Goal: Task Accomplishment & Management: Use online tool/utility

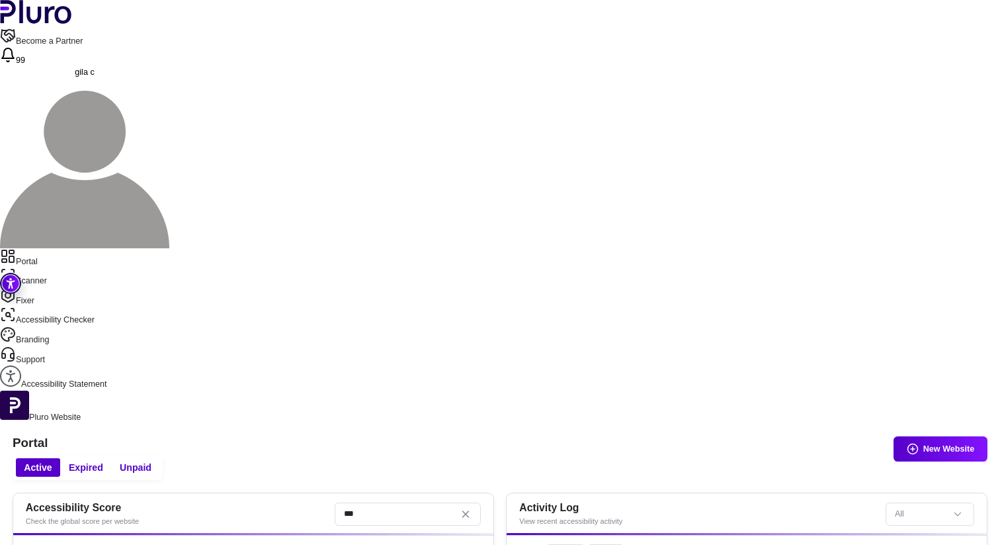
click at [49, 287] on link "Fixer" at bounding box center [500, 297] width 1000 height 20
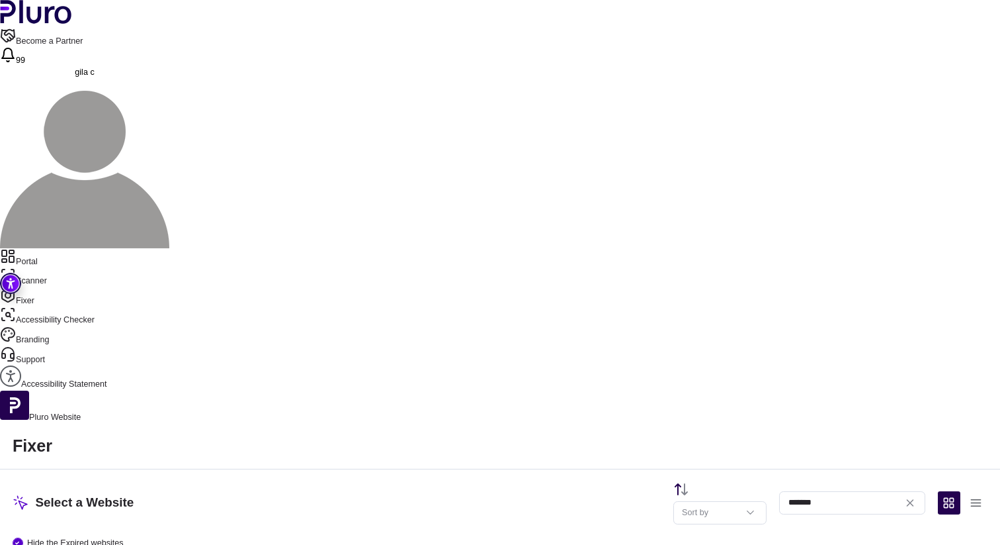
click at [76, 248] on aside "Portal Scanner Fixer Accessibility Checker Branding Support Accessibility State…" at bounding box center [500, 335] width 1000 height 175
click at [57, 248] on link "Portal" at bounding box center [500, 258] width 1000 height 20
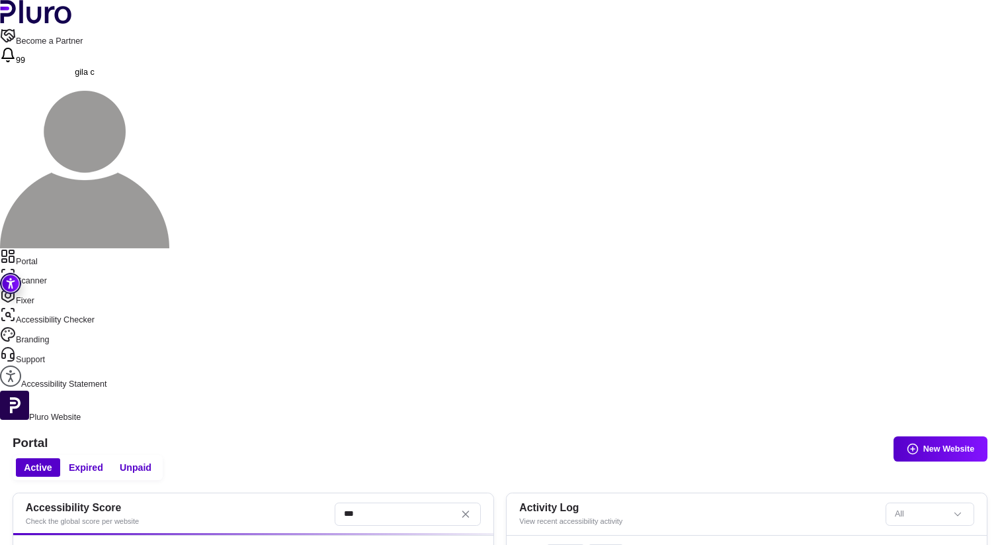
click at [62, 248] on nav "Portal Scanner Fixer Accessibility Checker Branding Support Accessibility State…" at bounding box center [500, 319] width 1000 height 142
click at [57, 287] on link "Fixer" at bounding box center [500, 297] width 1000 height 20
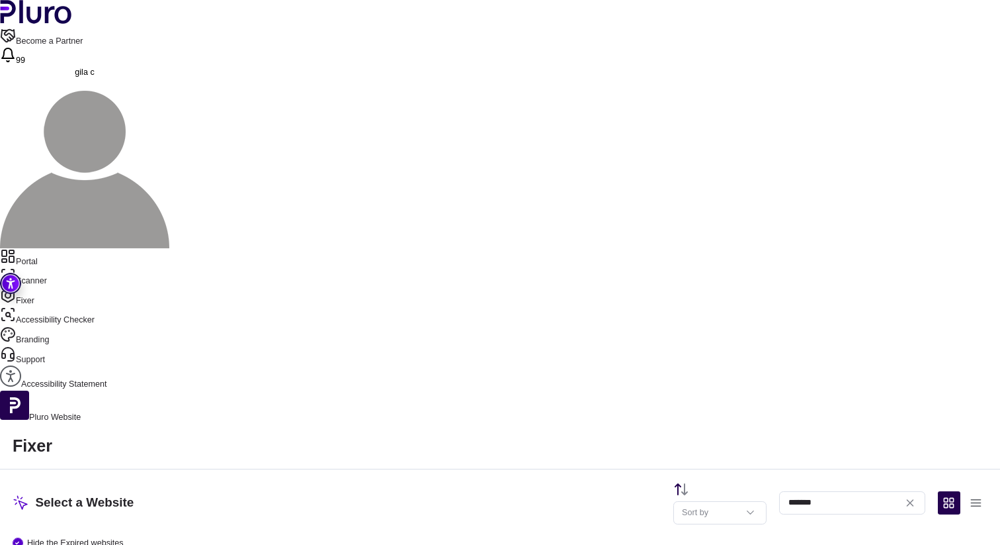
click at [813, 491] on input "*******" at bounding box center [852, 502] width 146 height 23
click at [908, 500] on icon "Clear search field" at bounding box center [911, 503] width 6 height 6
click at [62, 267] on link "Scanner" at bounding box center [500, 277] width 1000 height 20
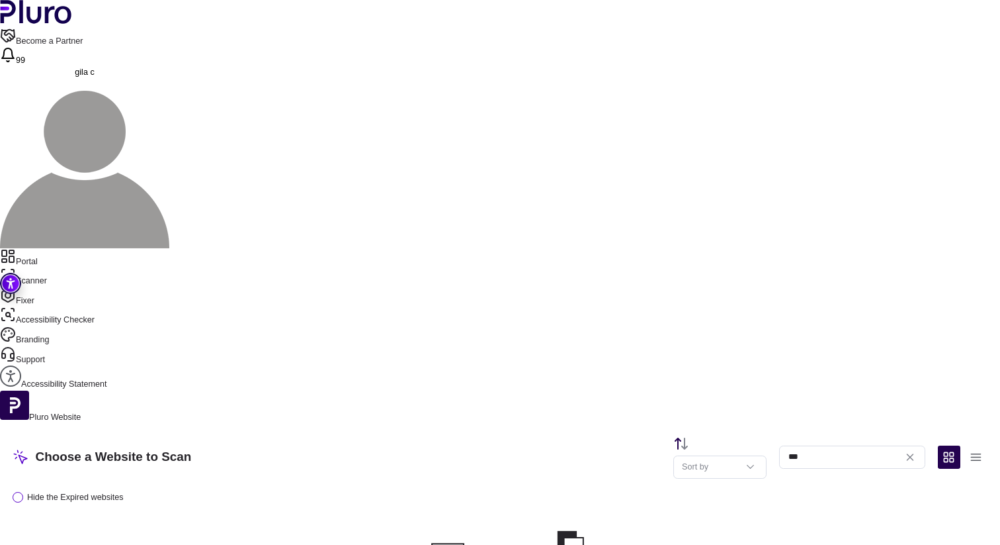
click at [66, 248] on link "Portal" at bounding box center [500, 258] width 1000 height 20
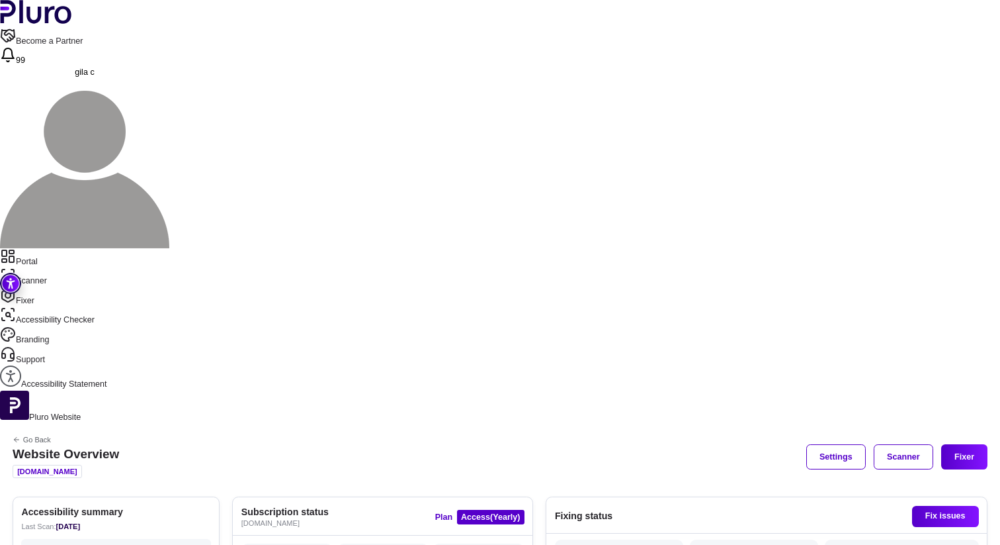
click at [68, 267] on link "Scanner" at bounding box center [500, 277] width 1000 height 20
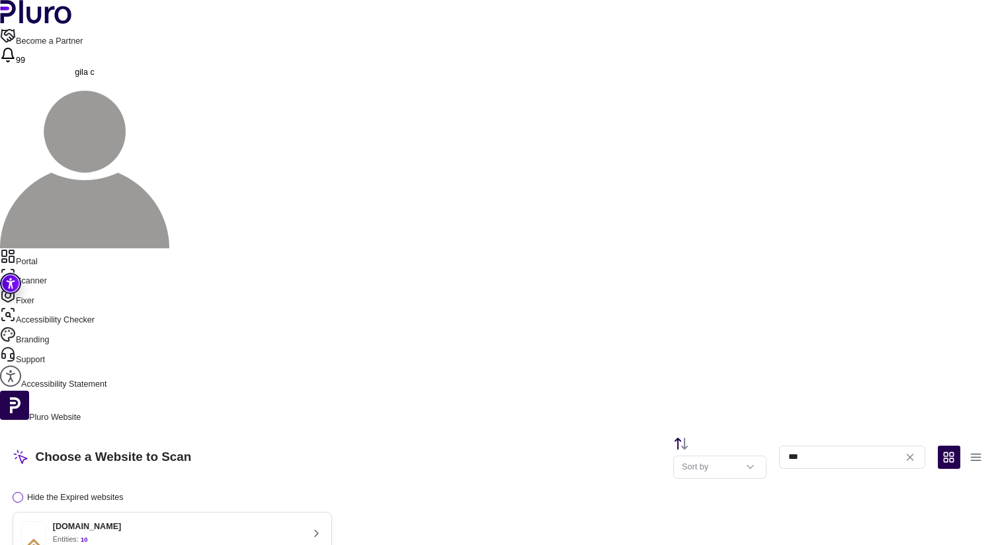
click at [62, 287] on link "Fixer" at bounding box center [500, 297] width 1000 height 20
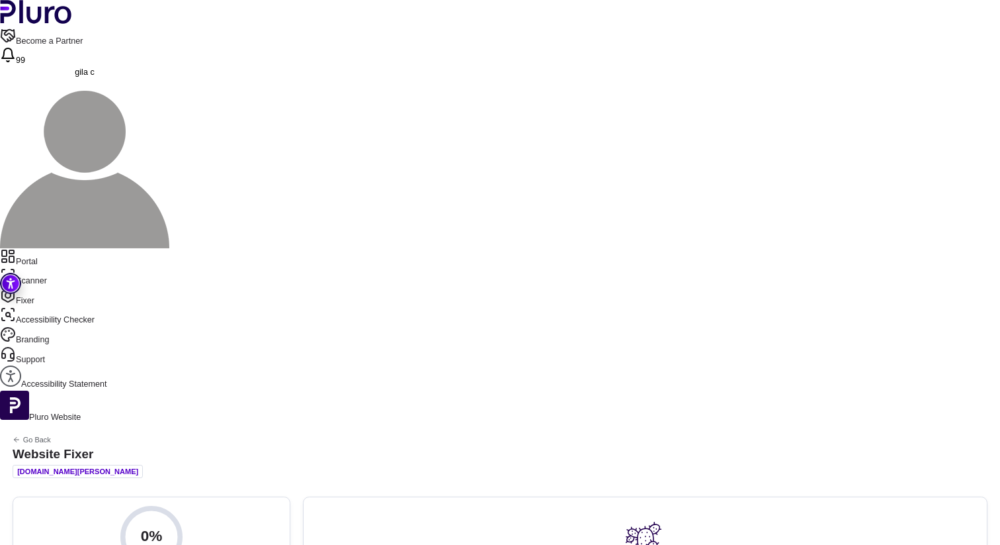
click at [55, 287] on link "Fixer" at bounding box center [500, 297] width 1000 height 20
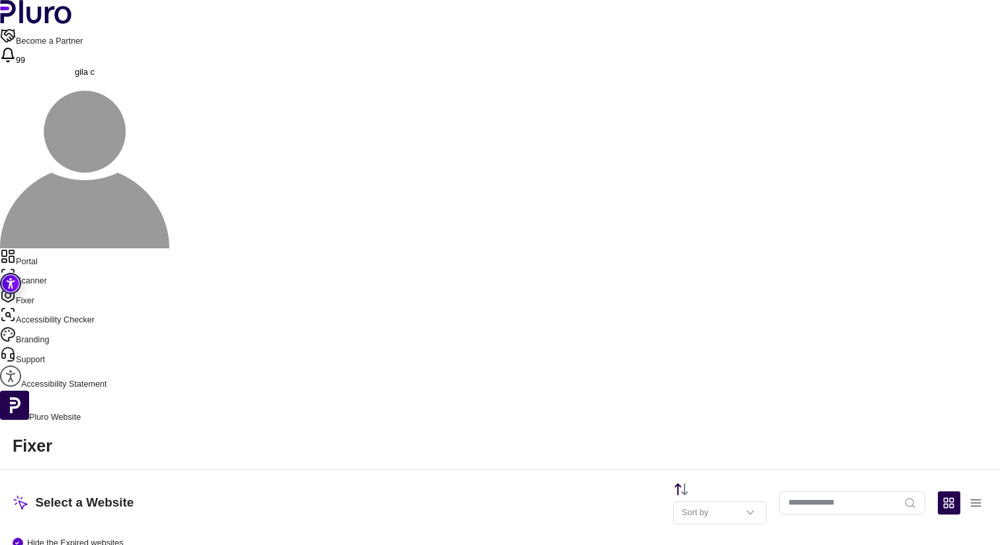
click at [819, 491] on input "Website Search" at bounding box center [852, 502] width 146 height 23
type input "******"
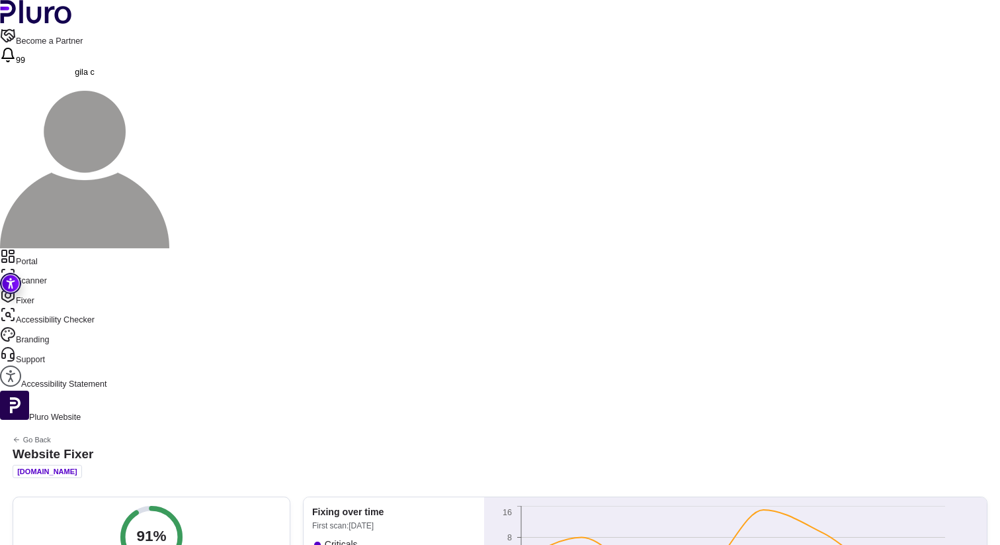
click at [58, 267] on link "Scanner" at bounding box center [500, 277] width 1000 height 20
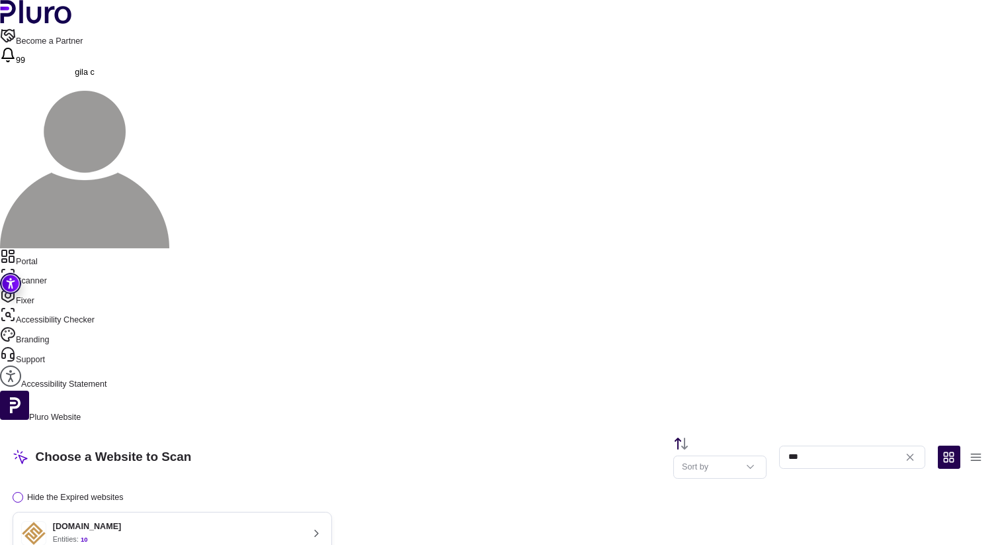
click at [302, 521] on div "[DOMAIN_NAME] Entities: 10" at bounding box center [161, 533] width 281 height 25
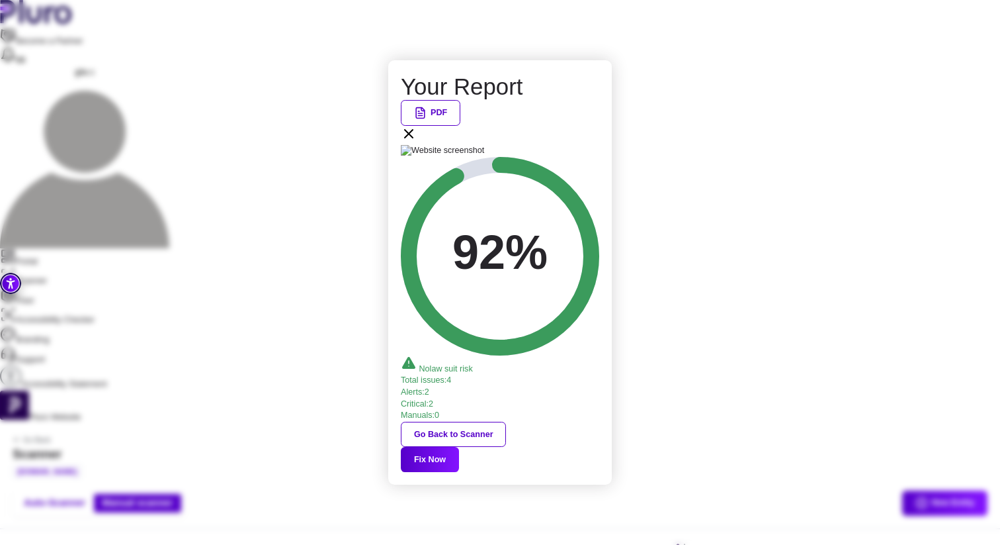
click at [461, 125] on button "PDF" at bounding box center [431, 112] width 60 height 25
click at [607, 154] on div "Your Report PDF 92% No law suit risk Total issues : 4 Alerts : 2 Critical : 2 M…" at bounding box center [500, 272] width 224 height 425
click at [417, 142] on icon at bounding box center [409, 134] width 16 height 16
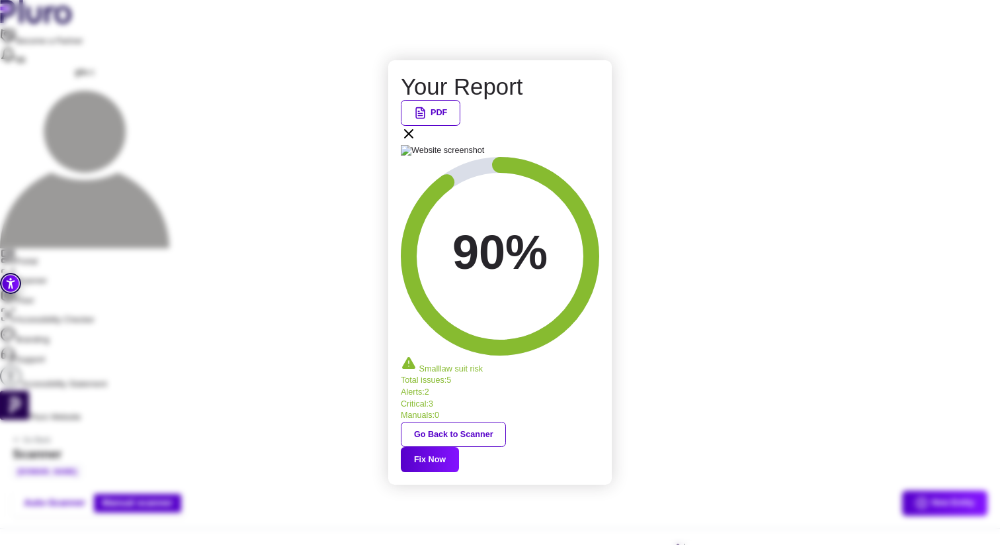
click at [461, 125] on button "PDF" at bounding box center [431, 112] width 60 height 25
click at [592, 145] on div "PDF" at bounding box center [500, 122] width 198 height 45
click at [417, 142] on icon at bounding box center [409, 134] width 16 height 16
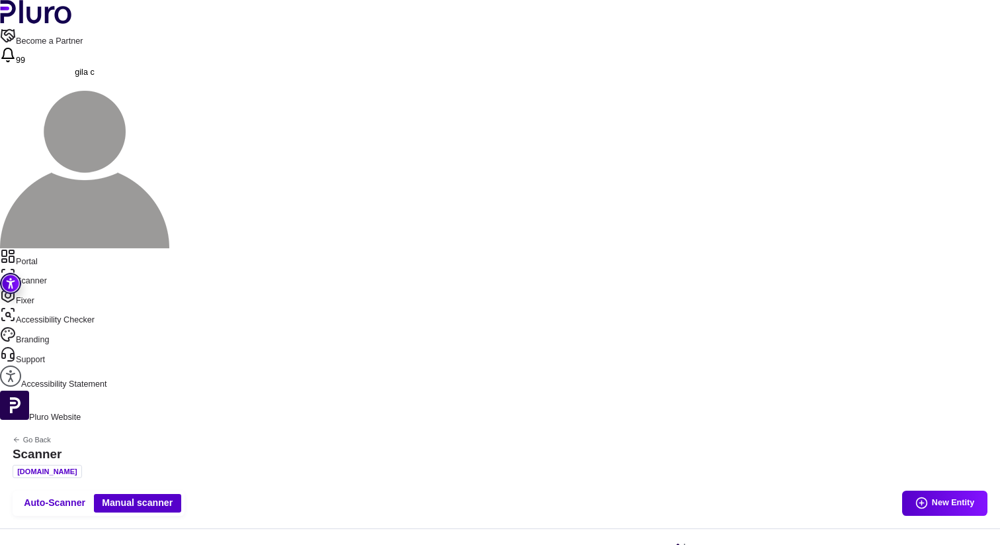
click at [46, 287] on link "Fixer" at bounding box center [500, 297] width 1000 height 20
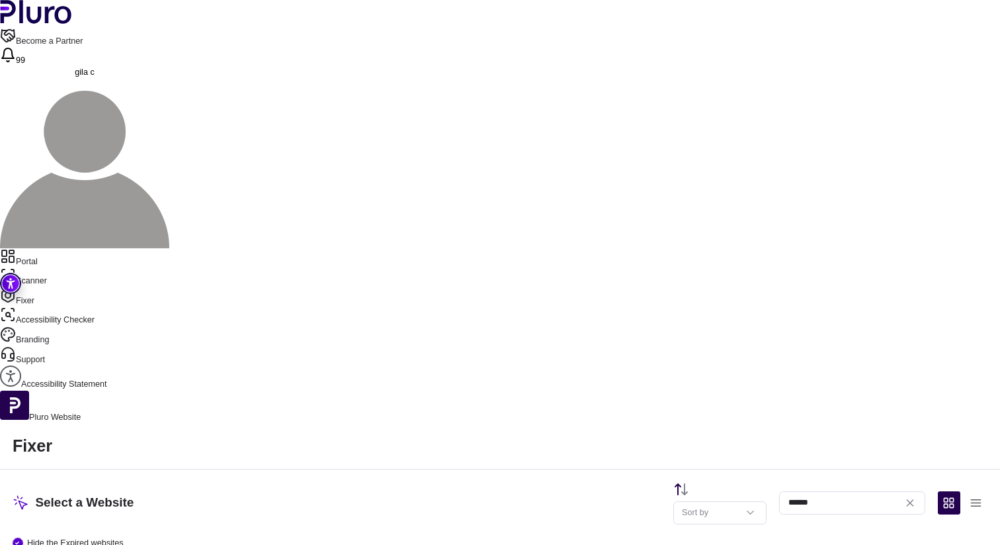
click at [308, 423] on div "Fixer Select a Website Sort by ****** Hide the Expired websites 91% [DOMAIN_NAM…" at bounding box center [500, 532] width 1000 height 218
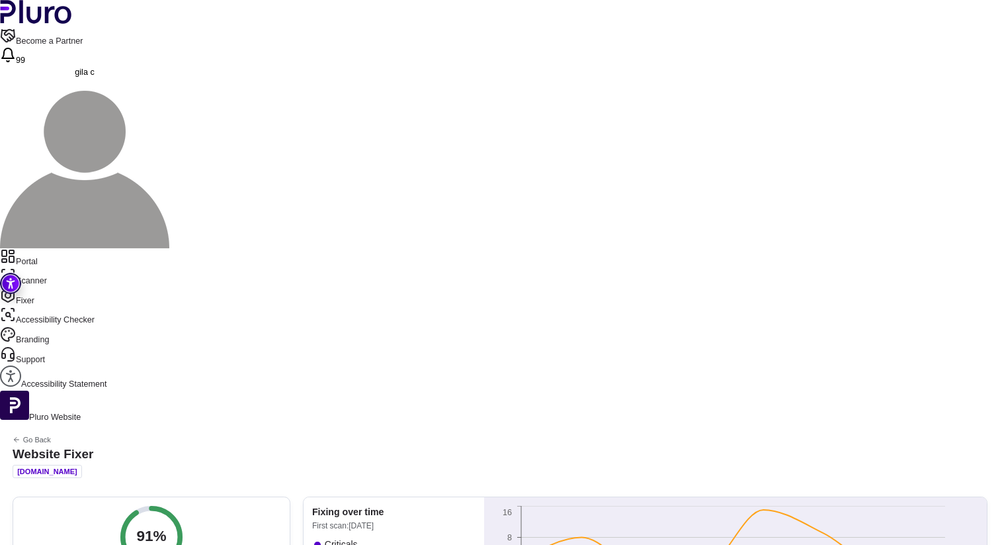
click at [47, 267] on link "Scanner" at bounding box center [500, 277] width 1000 height 20
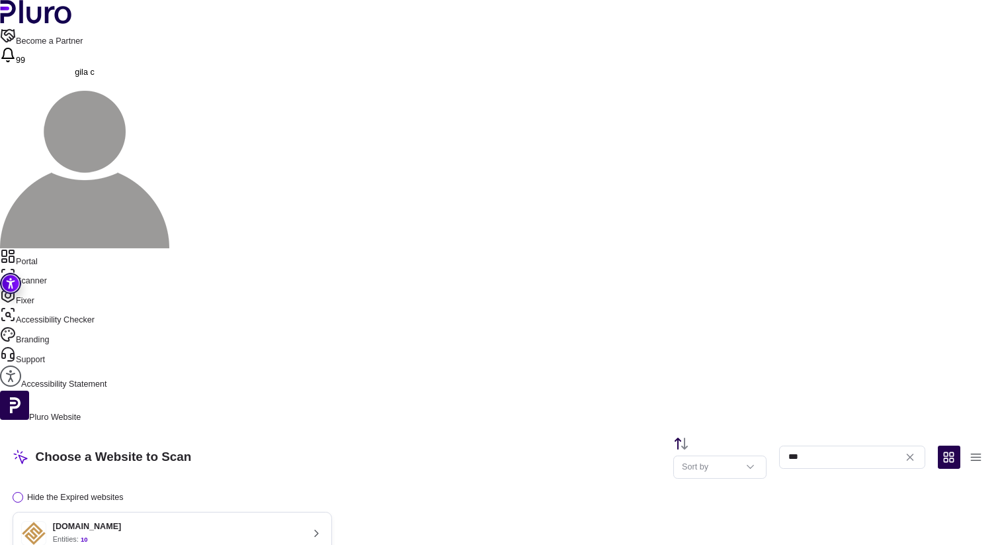
click at [294, 511] on button "[DOMAIN_NAME] Entities: 10 Last scan : [DATE] Next scan : n/a Entities Availabl…" at bounding box center [173, 551] width 320 height 80
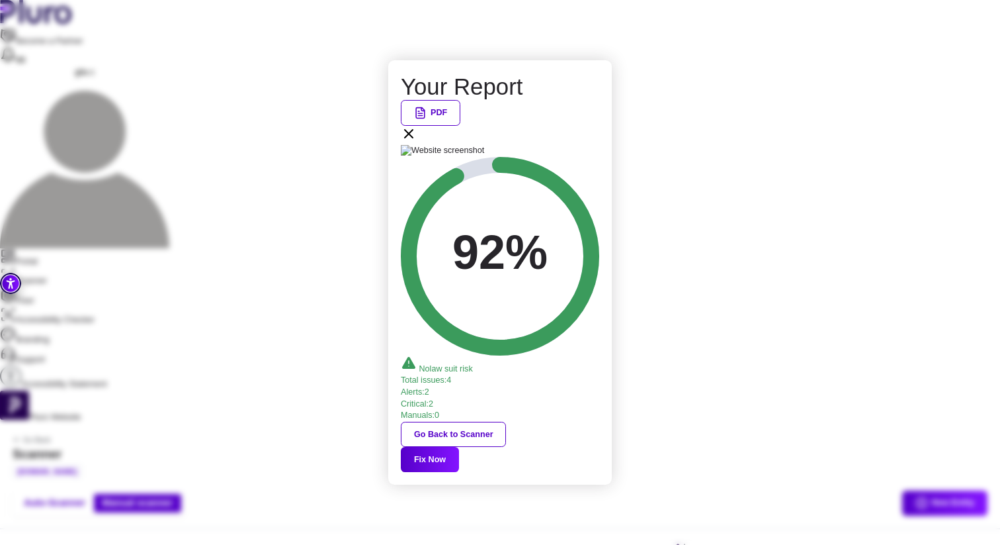
click at [599, 145] on div "PDF" at bounding box center [500, 122] width 198 height 45
click at [417, 142] on icon at bounding box center [409, 134] width 16 height 16
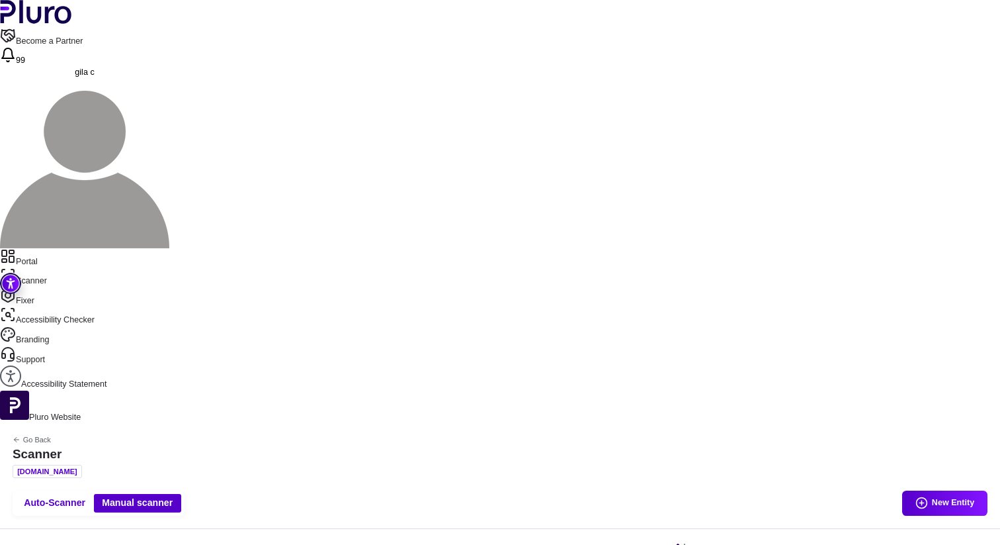
click at [52, 248] on link "Portal" at bounding box center [500, 258] width 1000 height 20
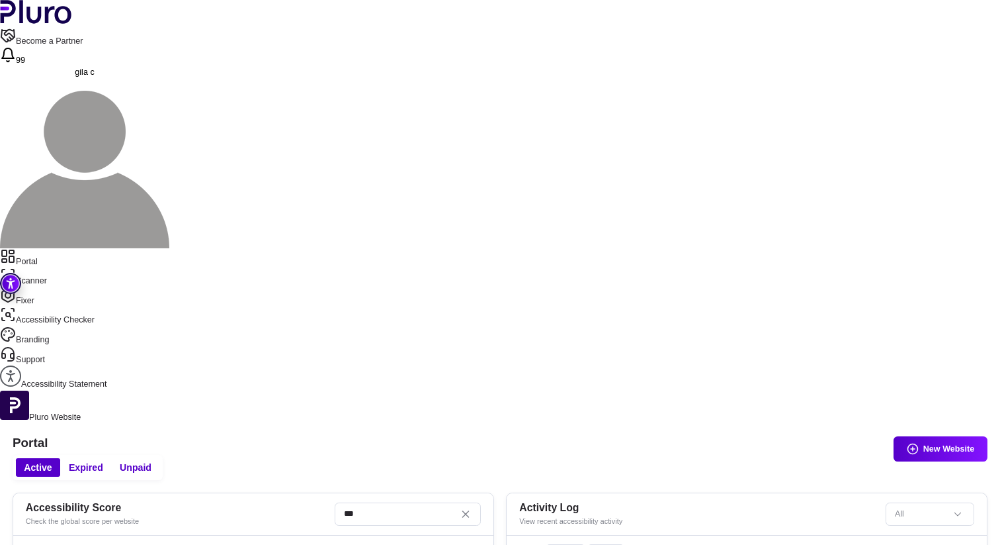
click at [67, 267] on link "Scanner" at bounding box center [500, 277] width 1000 height 20
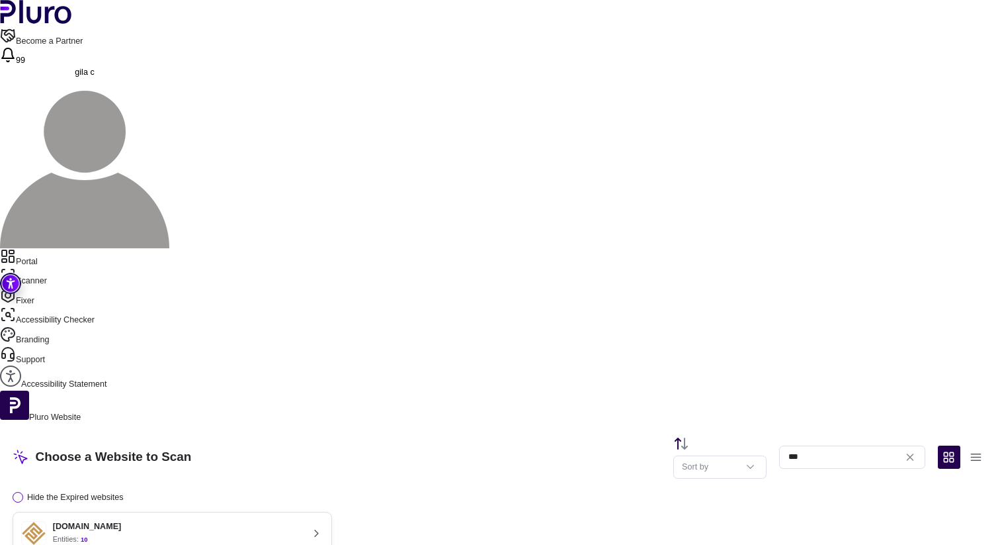
click at [302, 521] on div "[DOMAIN_NAME] Entities: 10" at bounding box center [161, 533] width 281 height 25
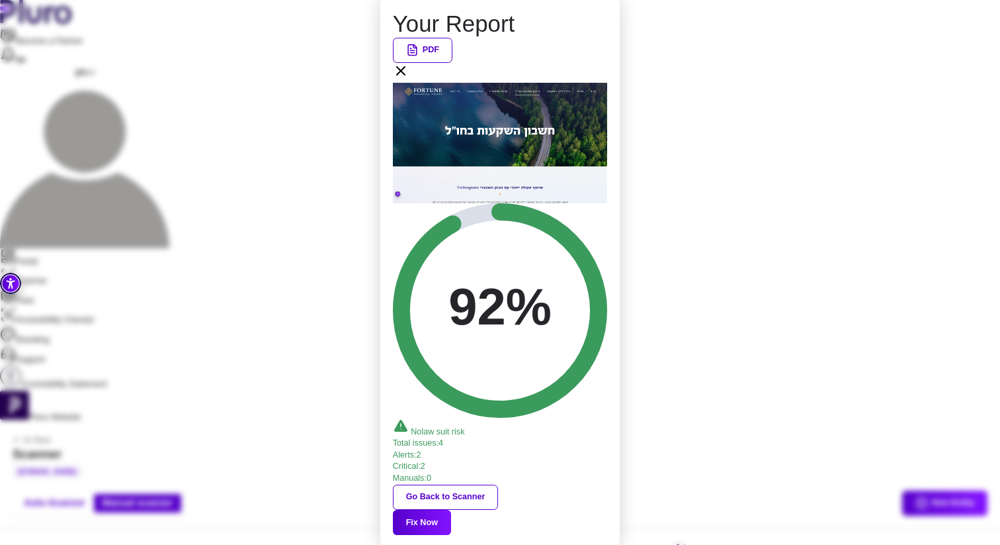
click at [453, 63] on button "PDF" at bounding box center [423, 50] width 60 height 25
click at [409, 79] on icon at bounding box center [401, 71] width 16 height 16
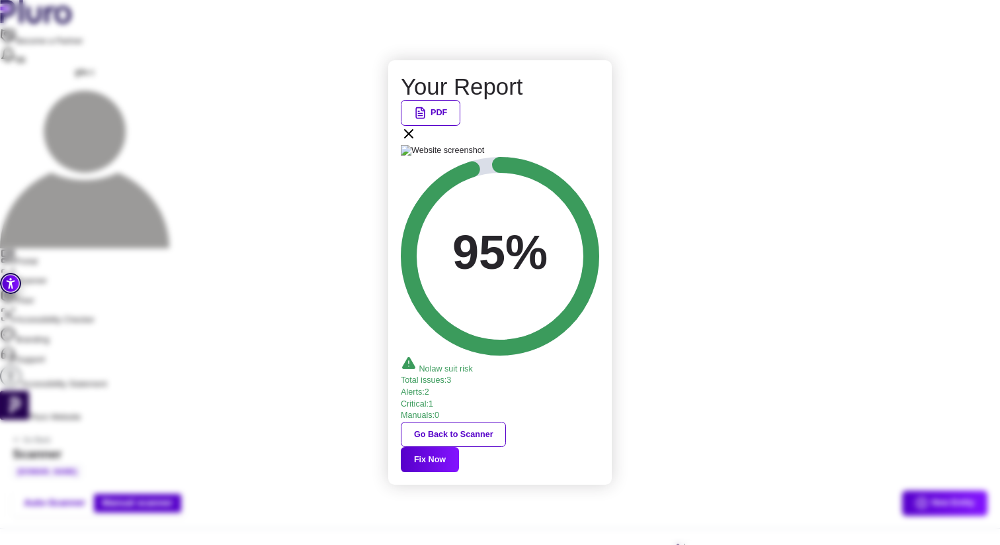
click at [459, 447] on button "Fix Now" at bounding box center [430, 459] width 58 height 25
